Goal: Transaction & Acquisition: Purchase product/service

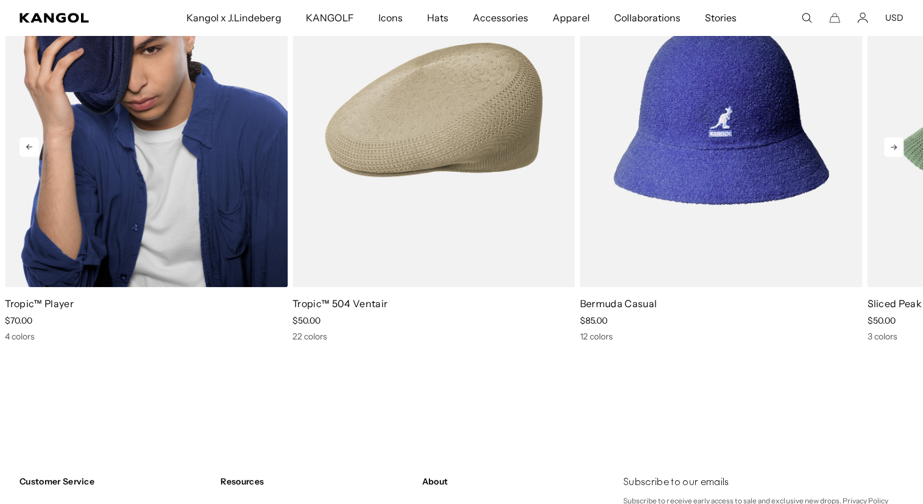
click at [144, 158] on img "1 of 4" at bounding box center [146, 109] width 283 height 355
click at [147, 109] on img "1 of 4" at bounding box center [146, 109] width 283 height 355
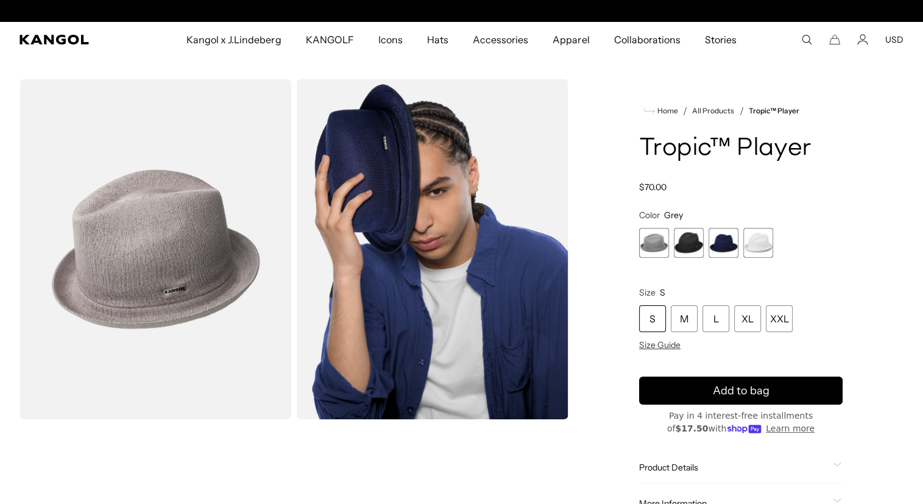
scroll to position [0, 251]
